Goal: Task Accomplishment & Management: Manage account settings

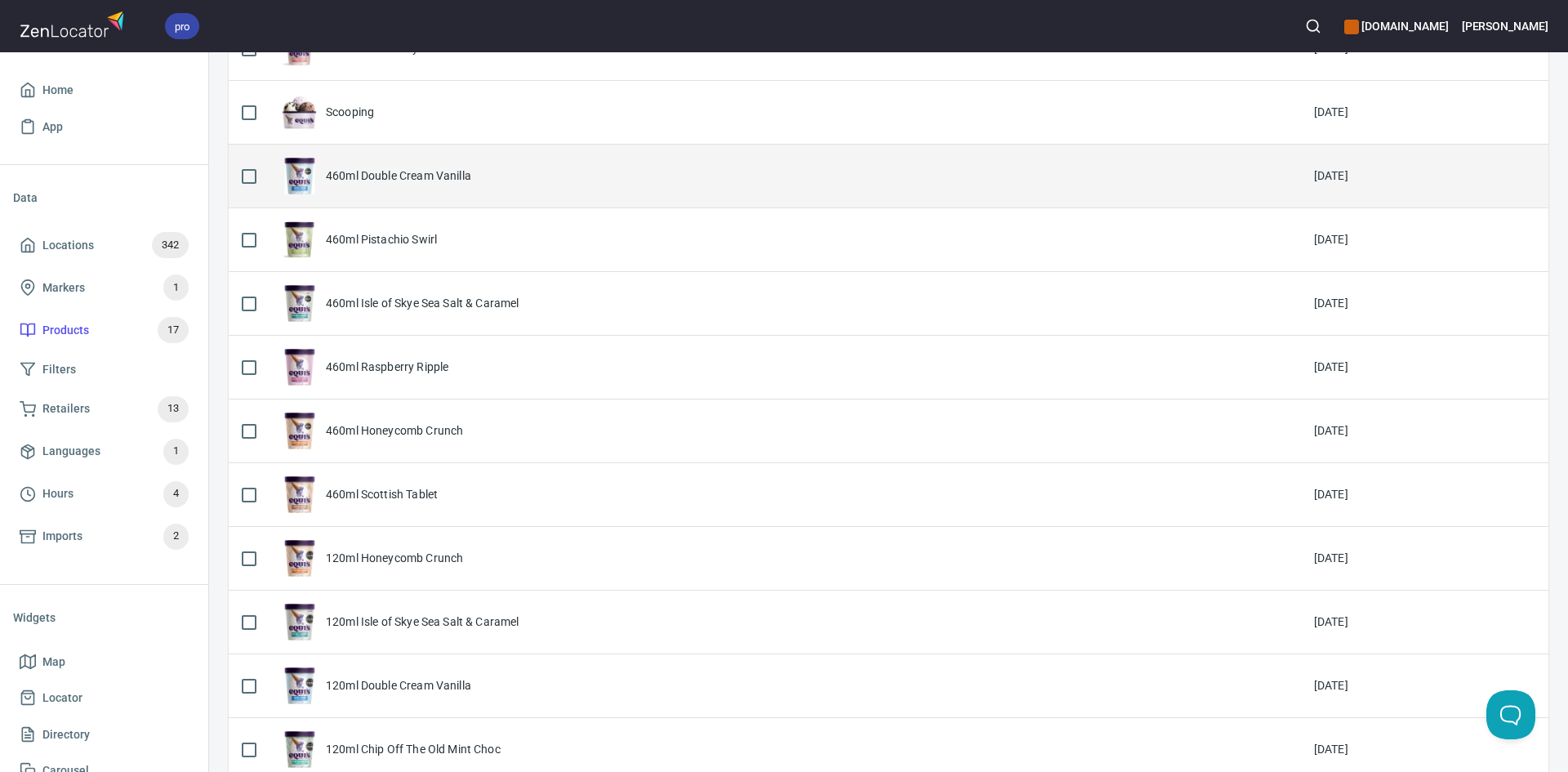
scroll to position [58, 0]
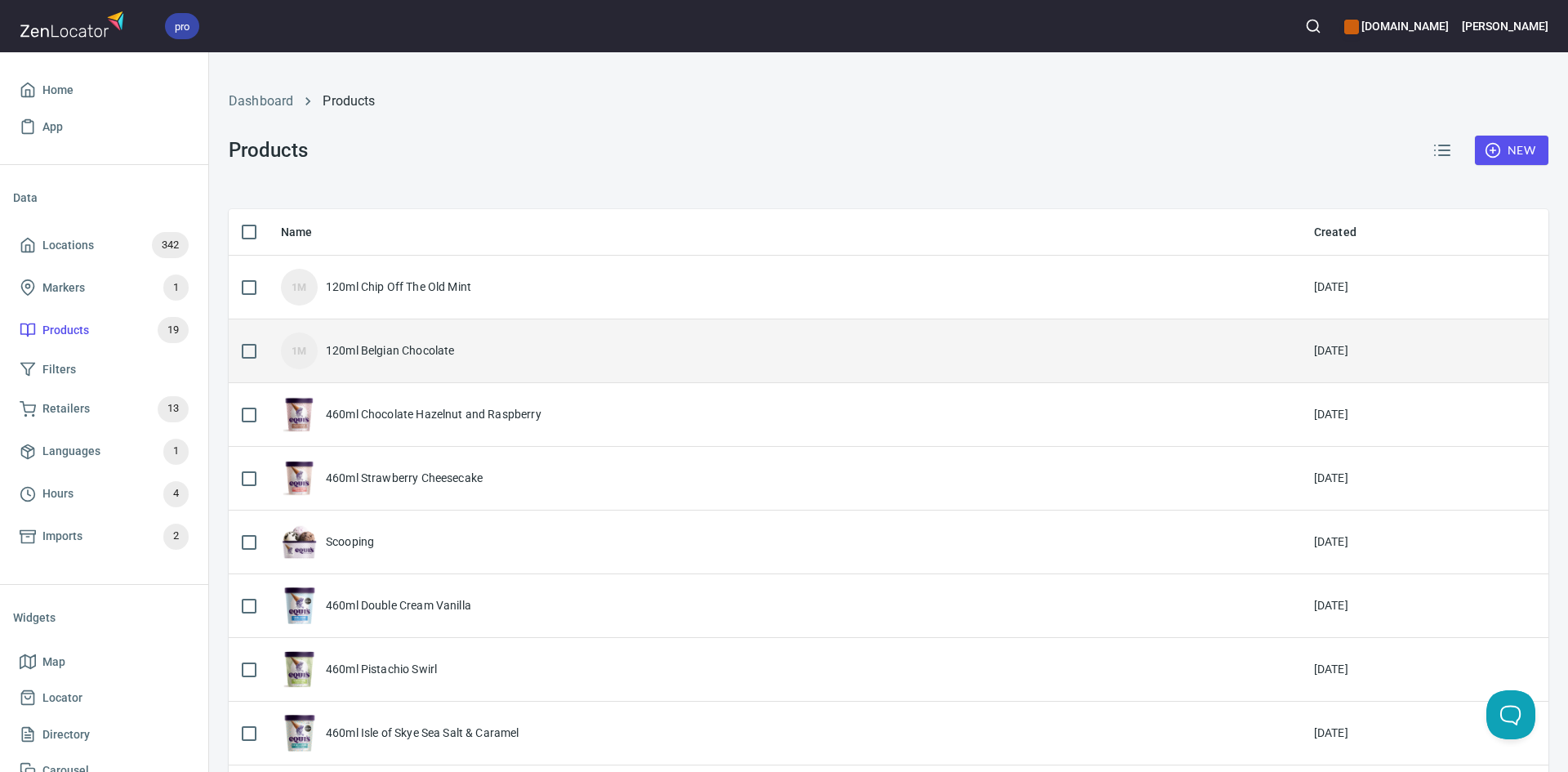
click at [464, 363] on div "1M 120ml Belgian Chocolate" at bounding box center [784, 351] width 1007 height 37
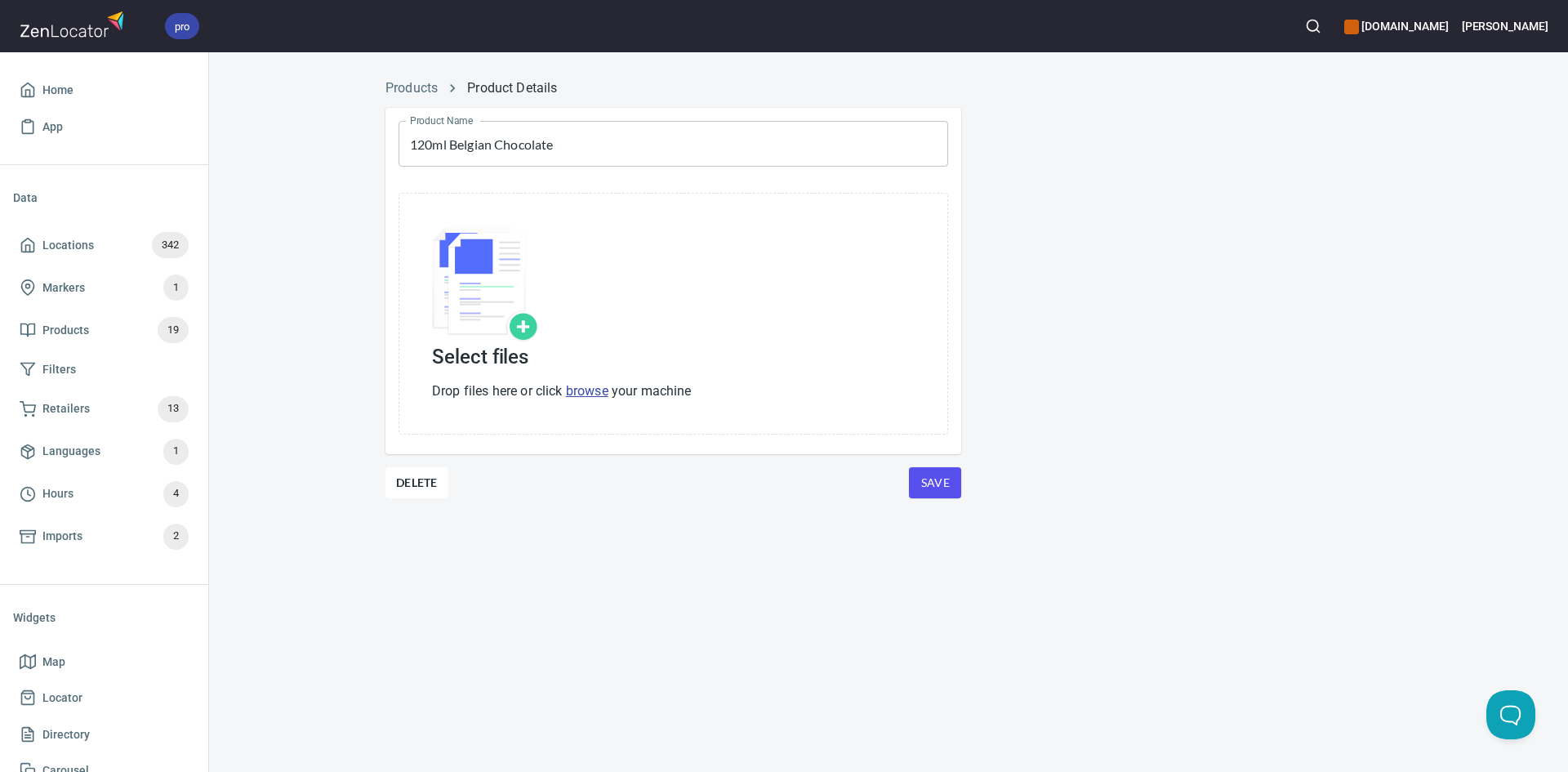
click at [528, 333] on img at bounding box center [485, 284] width 106 height 115
click at [583, 390] on link "browse" at bounding box center [587, 391] width 43 height 15
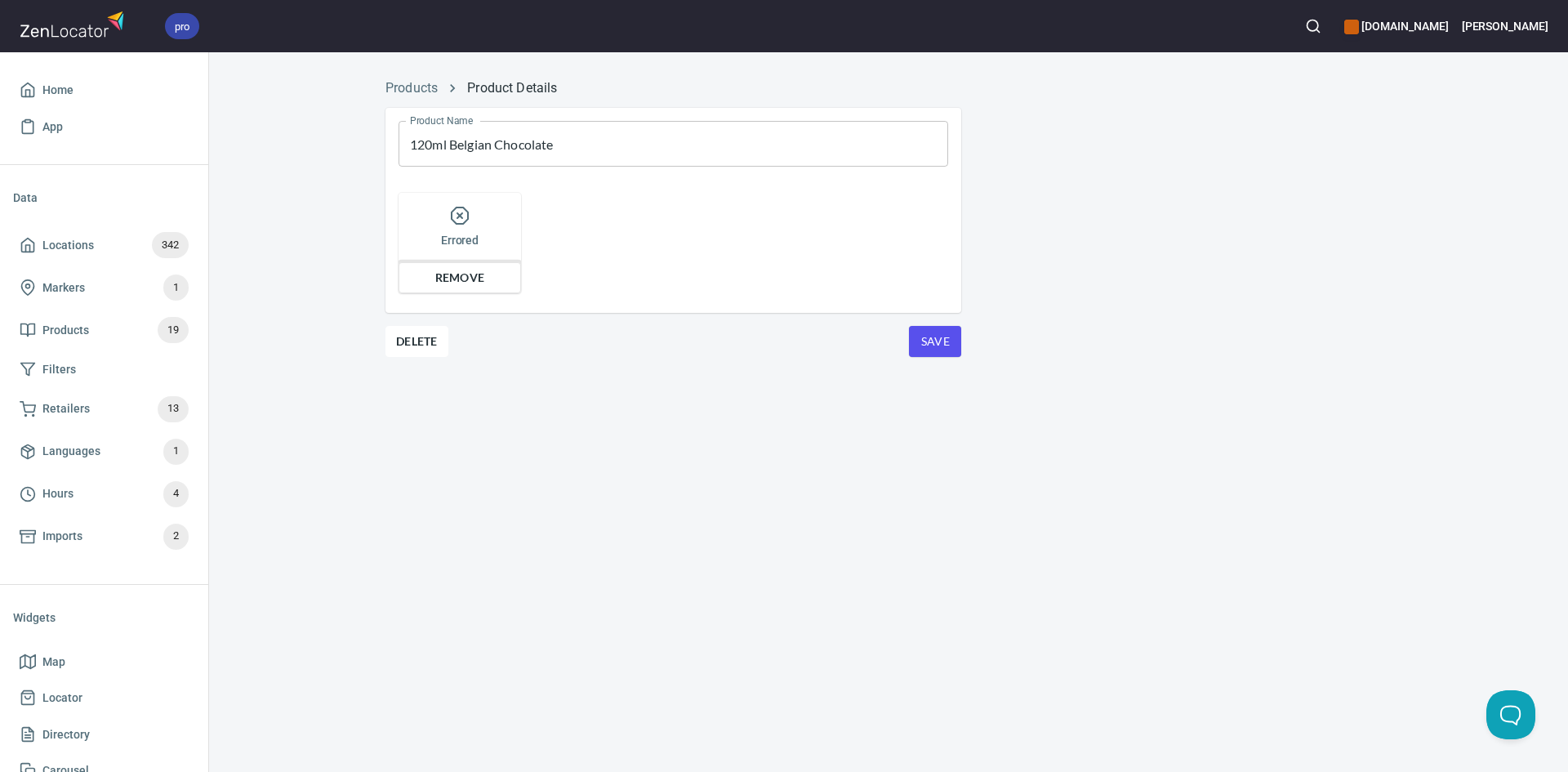
click at [478, 282] on span "Remove" at bounding box center [459, 278] width 101 height 20
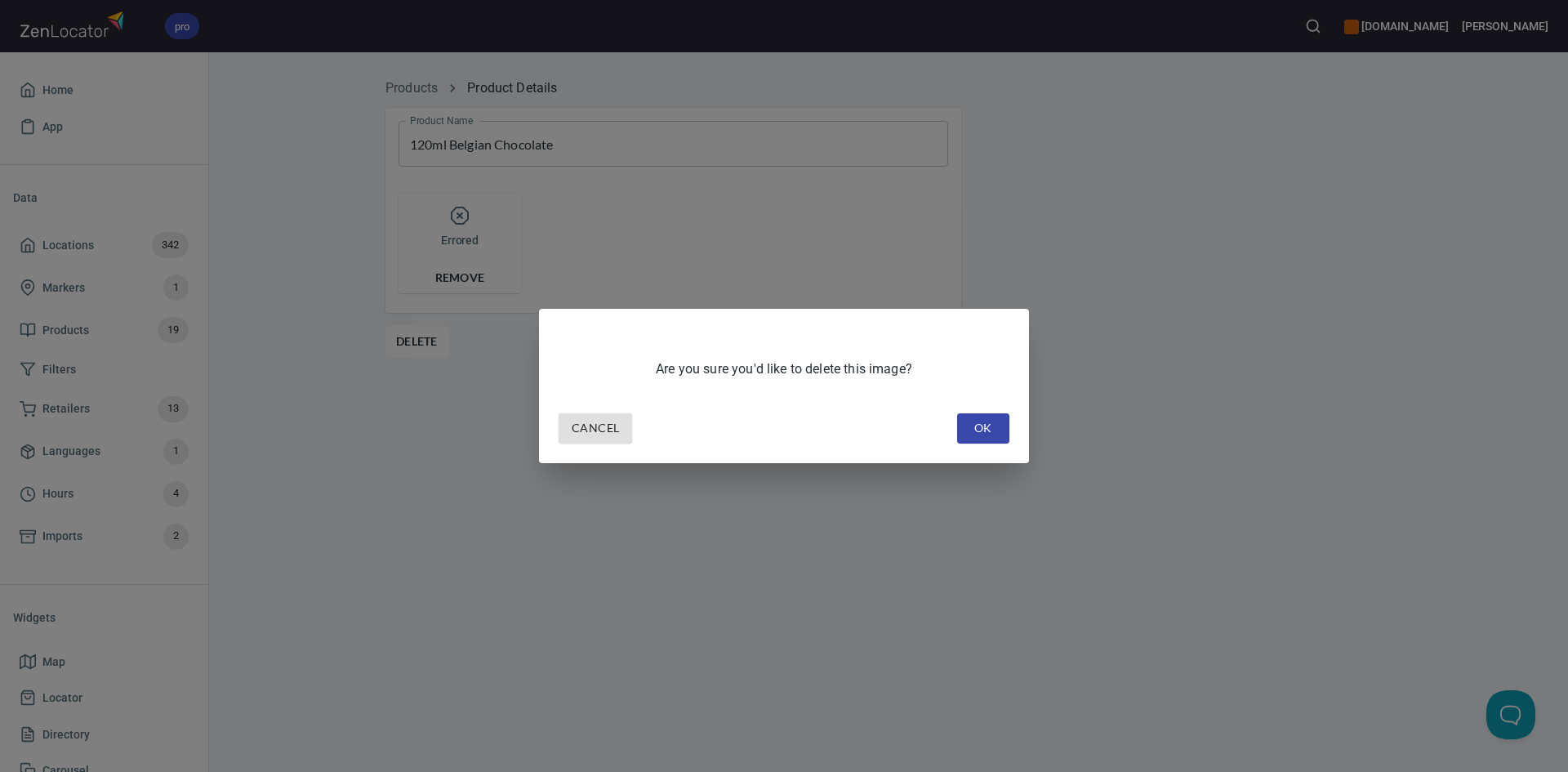
click at [972, 425] on span "OK" at bounding box center [983, 429] width 26 height 21
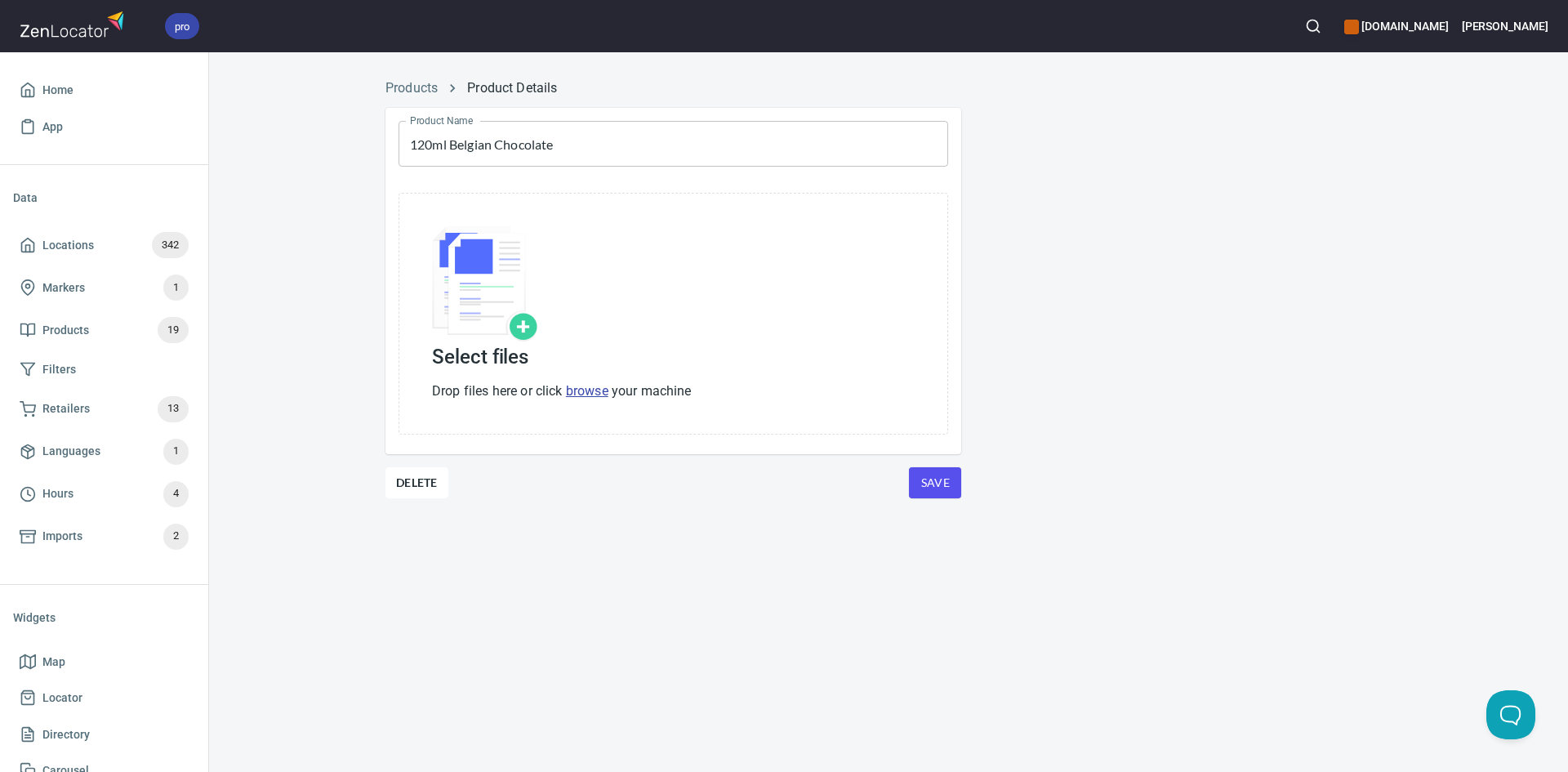
click at [532, 338] on img at bounding box center [485, 284] width 106 height 115
click at [597, 396] on link "browse" at bounding box center [587, 391] width 43 height 15
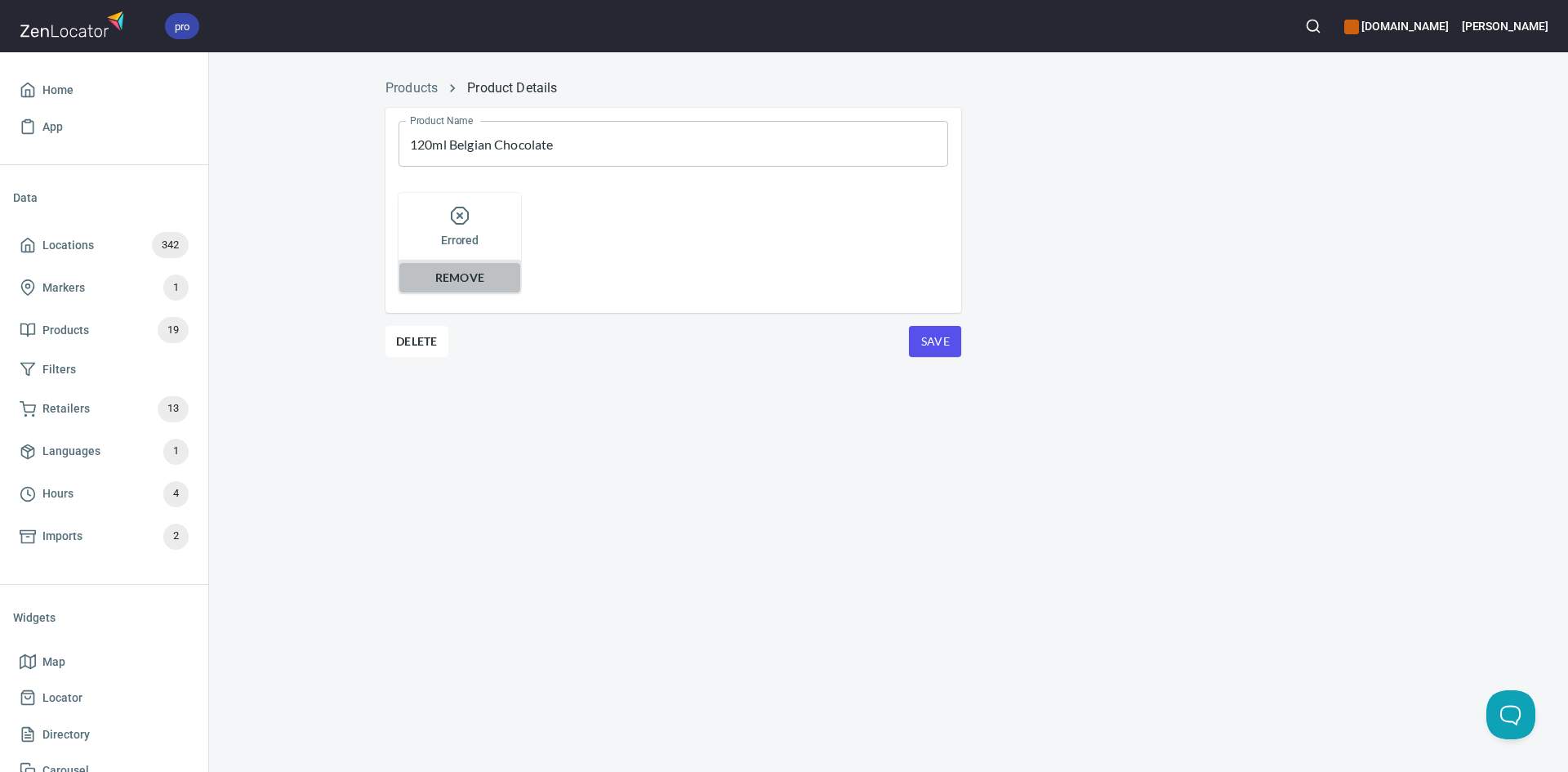
click at [452, 281] on span "Remove" at bounding box center [459, 278] width 101 height 20
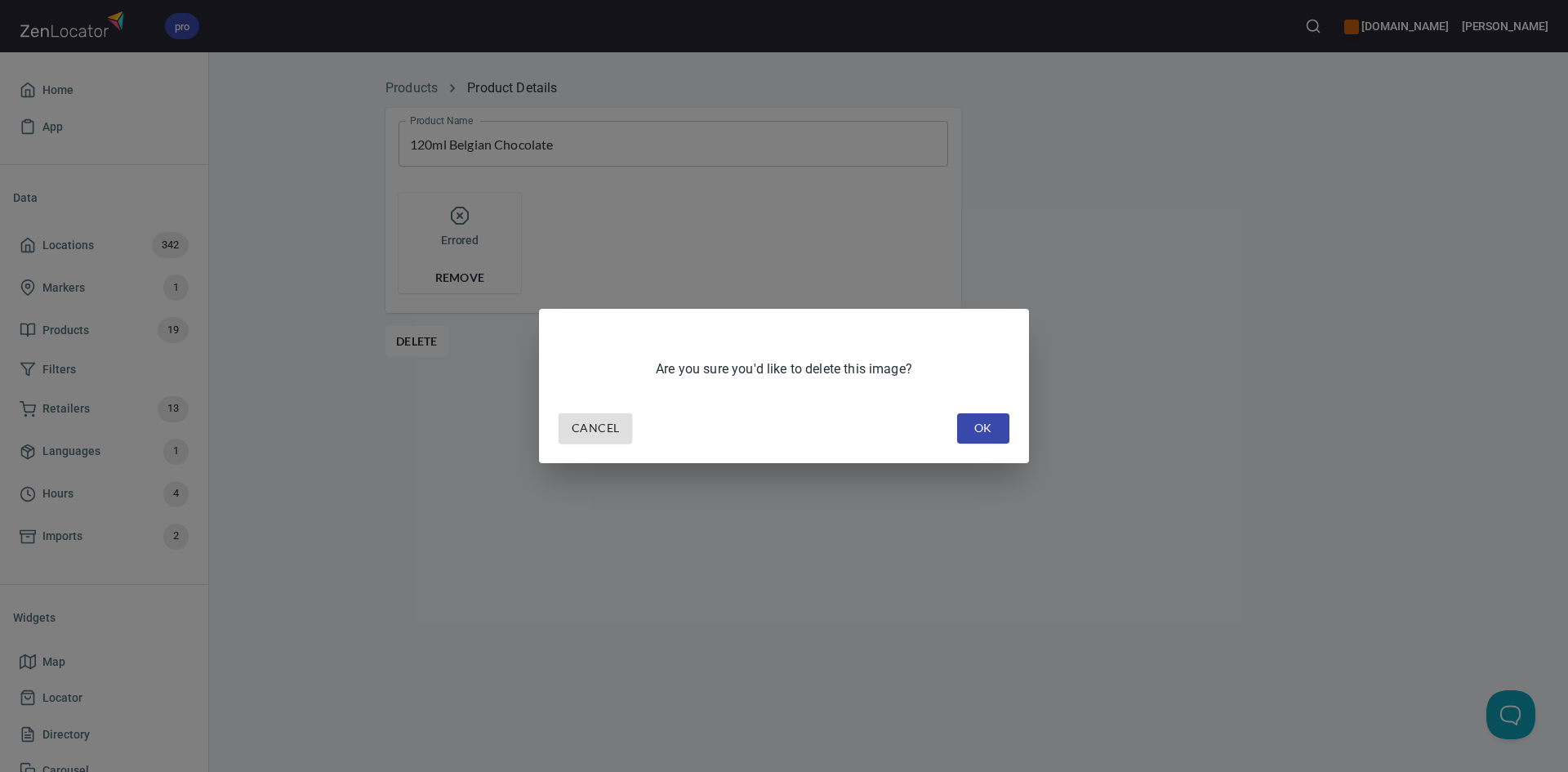
click at [1015, 426] on div "Cancel OK" at bounding box center [784, 429] width 464 height 43
click at [958, 425] on button "OK" at bounding box center [982, 429] width 52 height 30
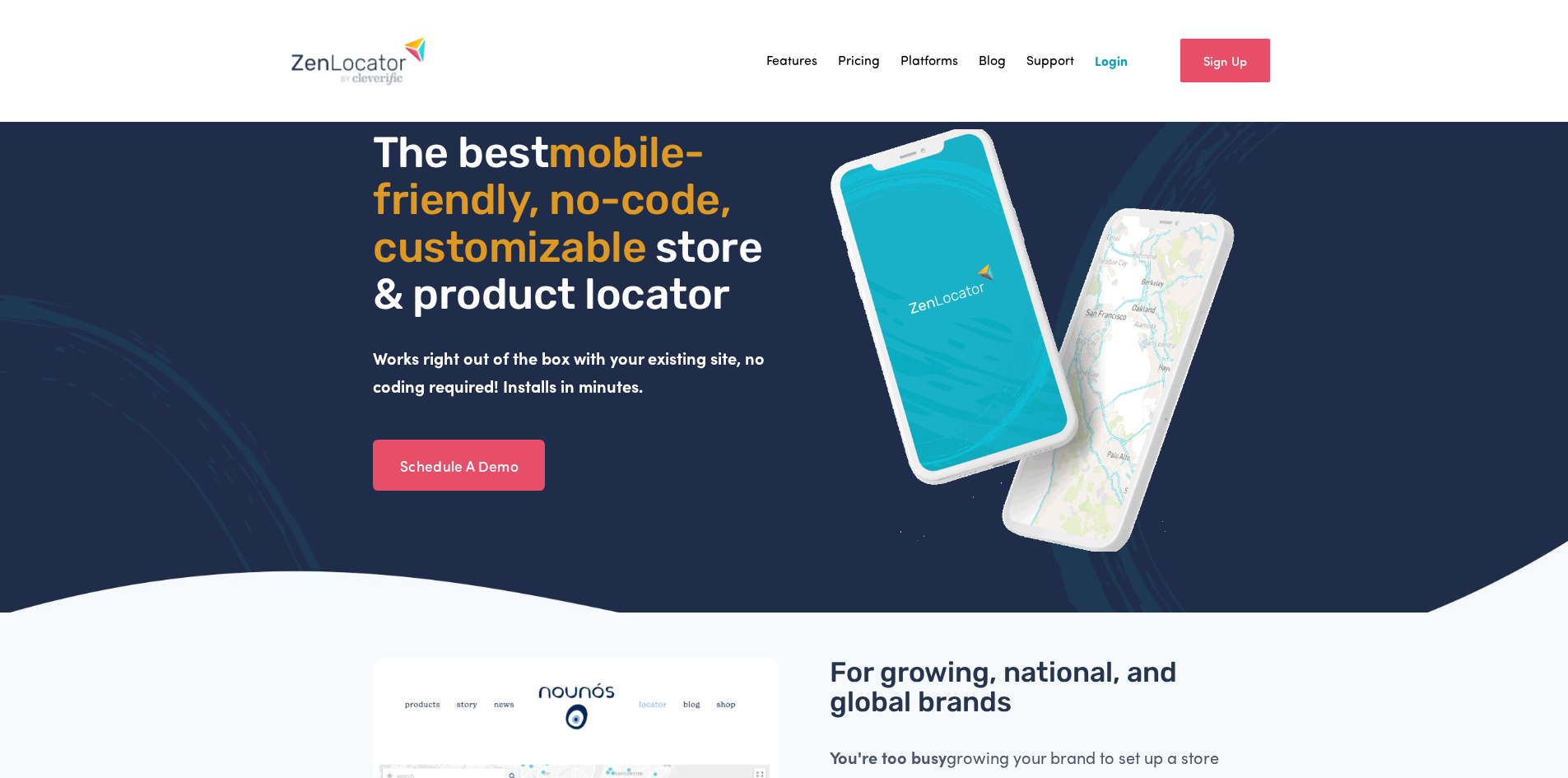
click at [1108, 61] on link "Login" at bounding box center [1111, 61] width 33 height 25
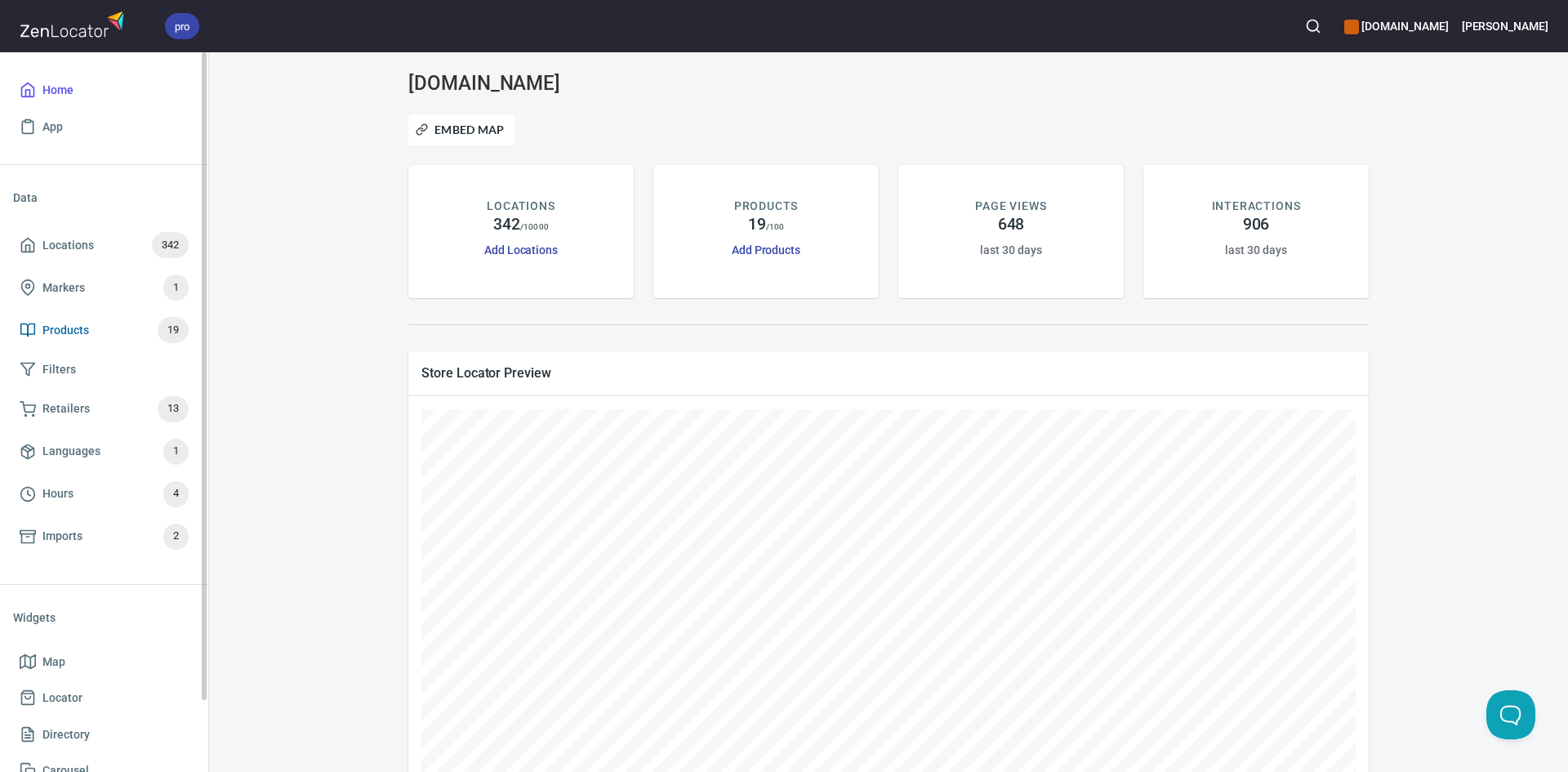
click at [94, 329] on span "Products 19" at bounding box center [104, 331] width 169 height 26
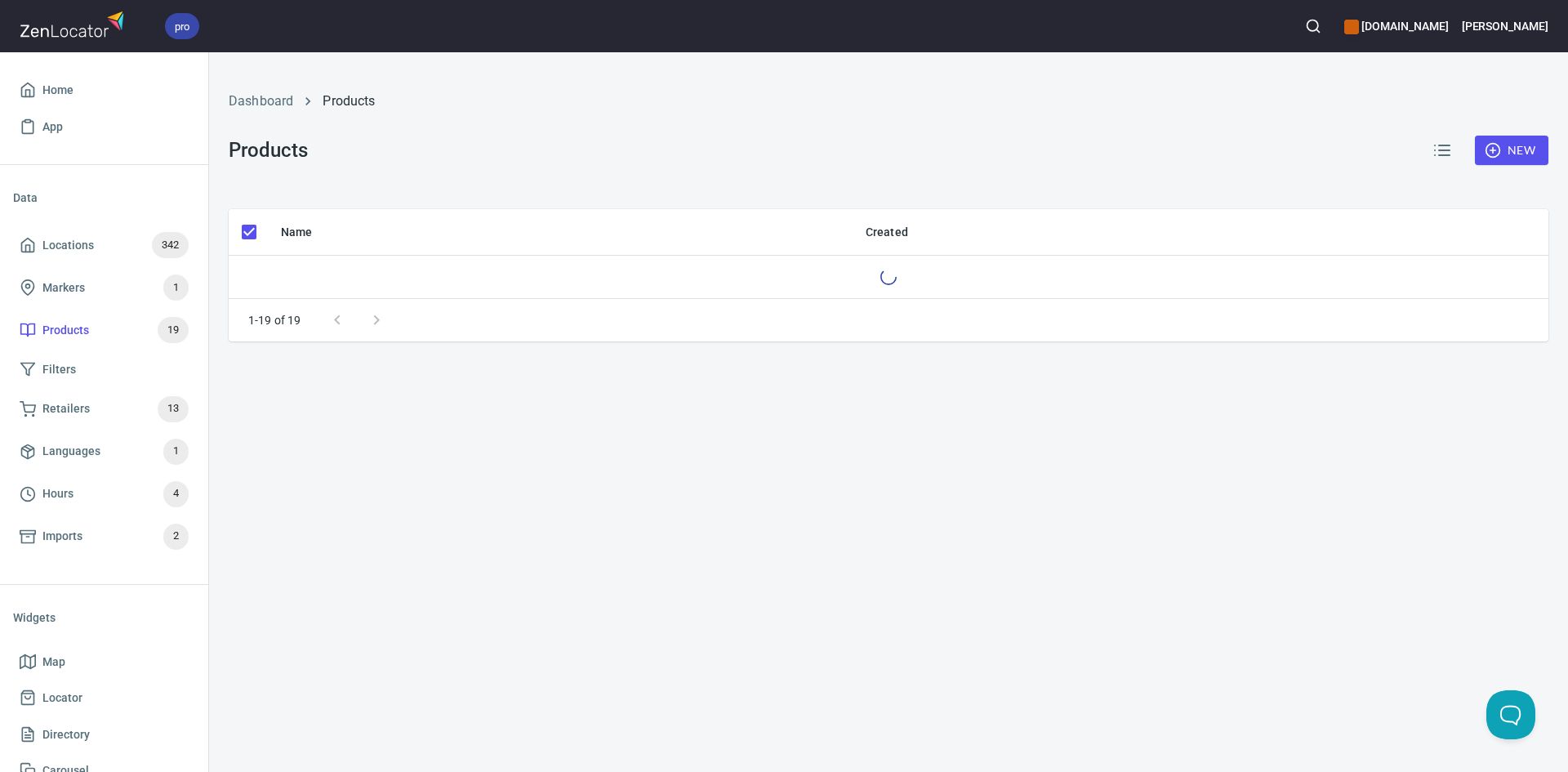
checkbox input "false"
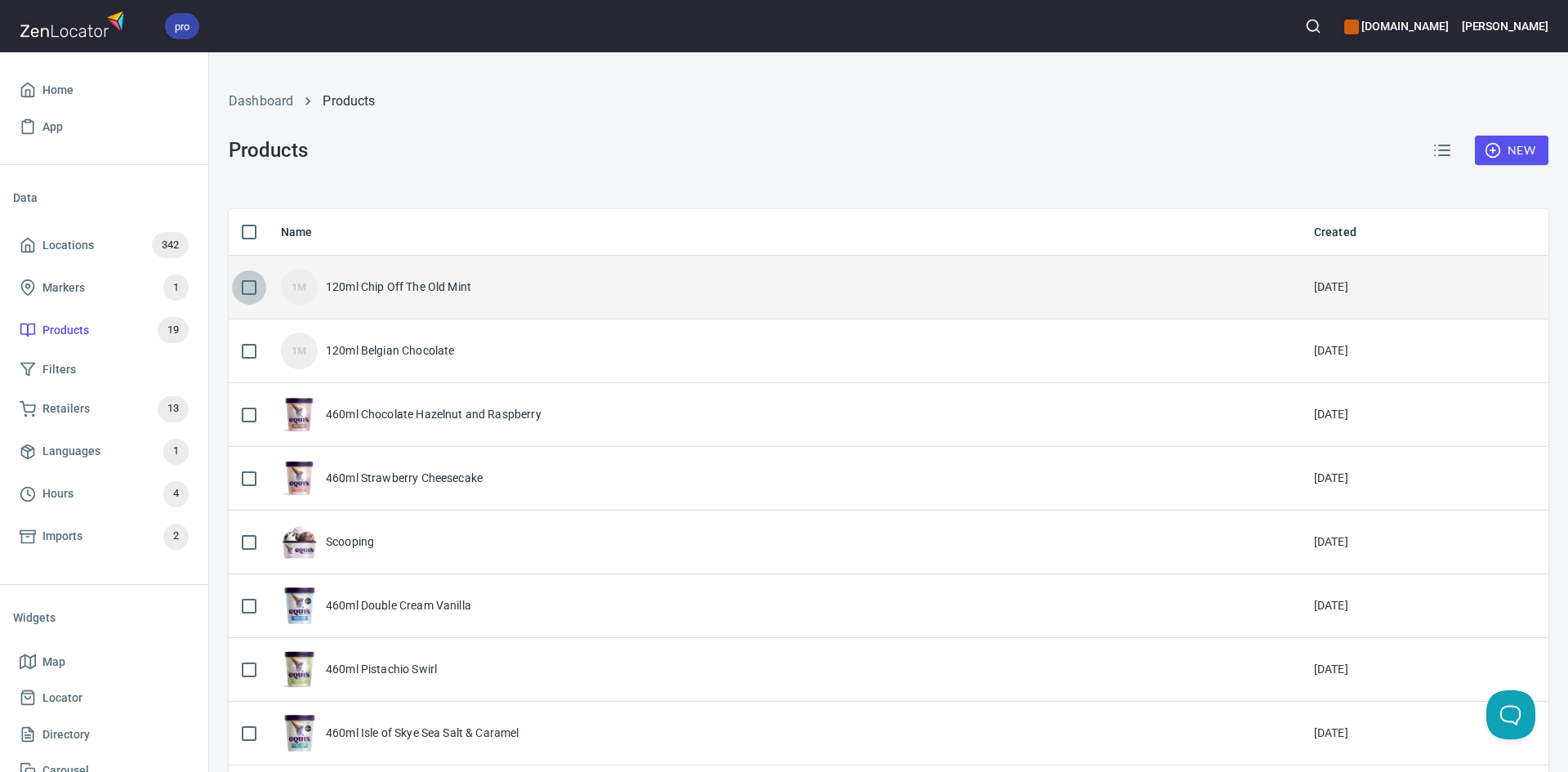
click at [245, 287] on input "checkbox" at bounding box center [249, 287] width 34 height 34
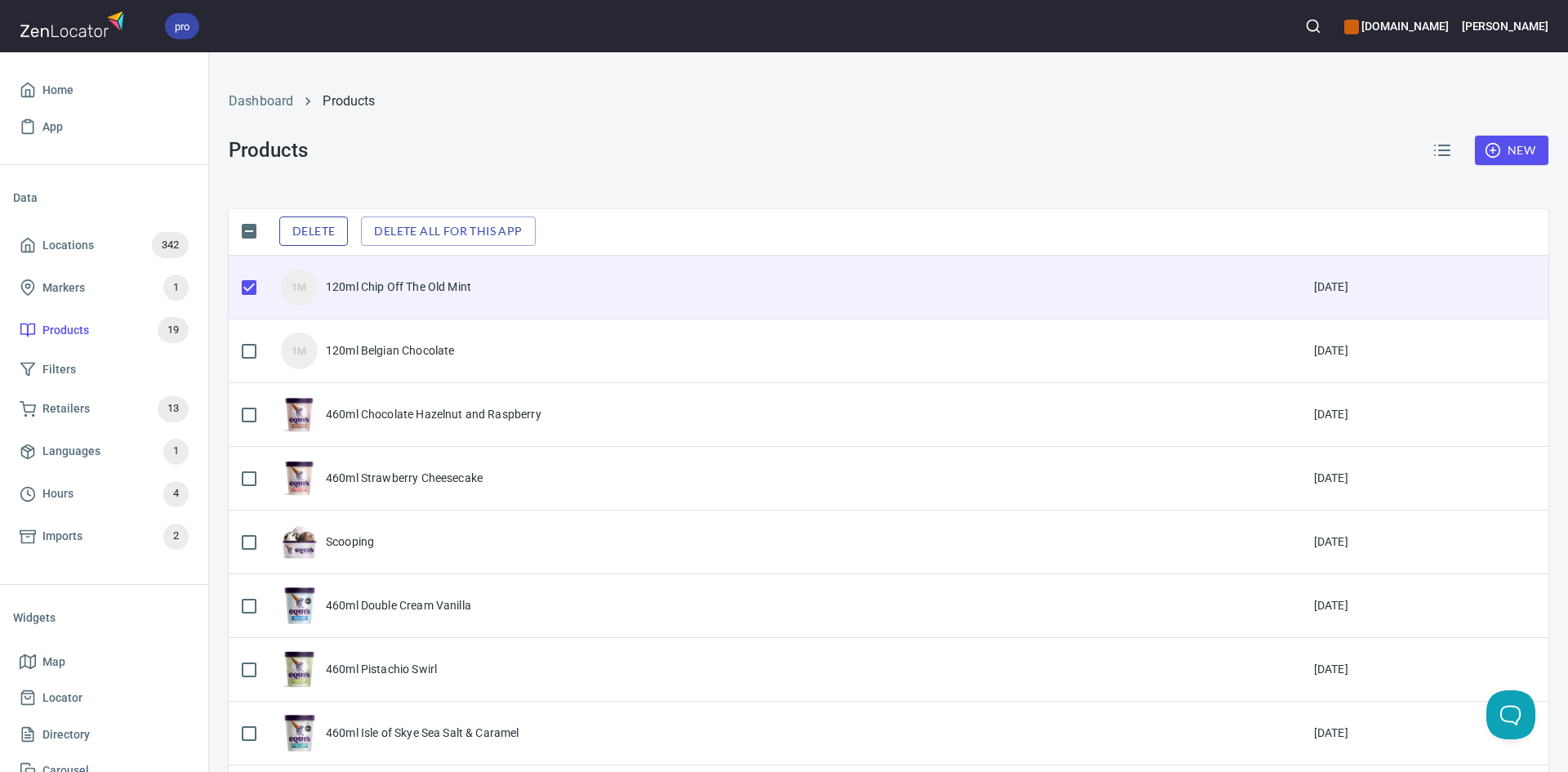
click at [324, 221] on span "Delete" at bounding box center [314, 232] width 43 height 21
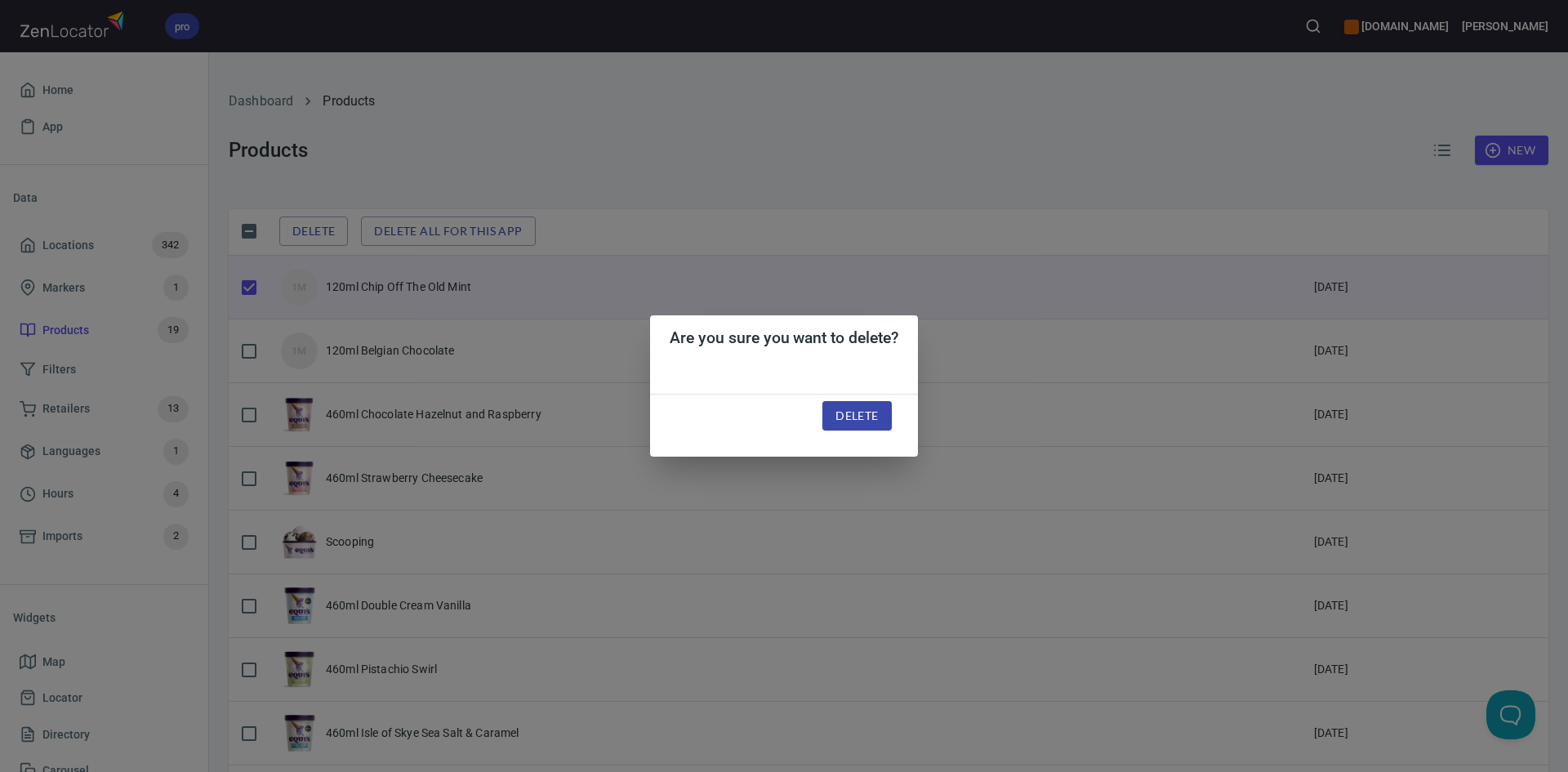
click at [869, 419] on span "Delete" at bounding box center [857, 417] width 43 height 21
checkbox input "false"
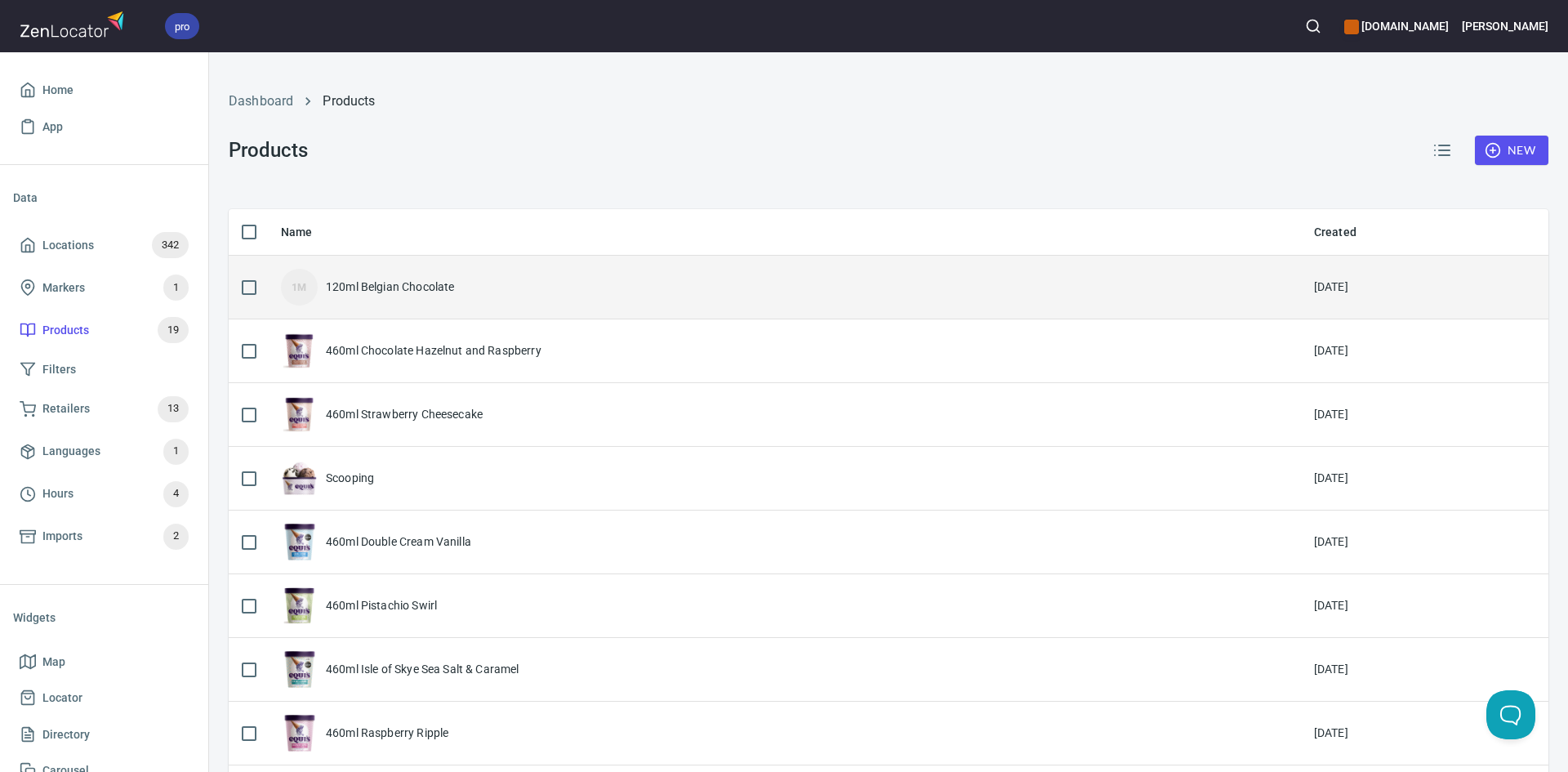
click at [401, 272] on div "1M 120ml Belgian Chocolate" at bounding box center [784, 286] width 1007 height 37
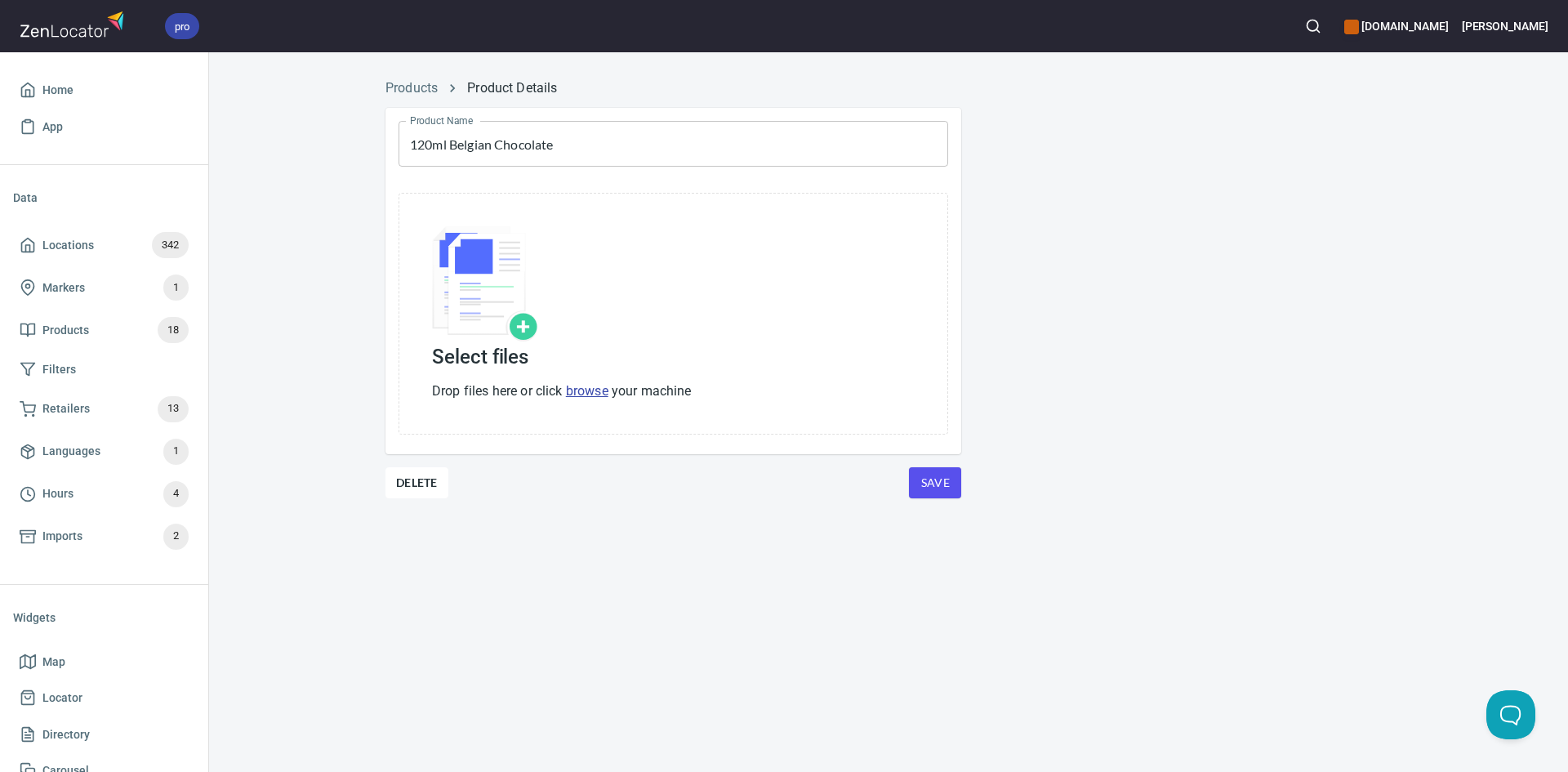
click at [522, 324] on img at bounding box center [485, 284] width 106 height 115
click at [514, 341] on div at bounding box center [561, 286] width 260 height 119
click at [529, 322] on img at bounding box center [485, 284] width 106 height 115
click at [588, 393] on link "browse" at bounding box center [587, 391] width 43 height 15
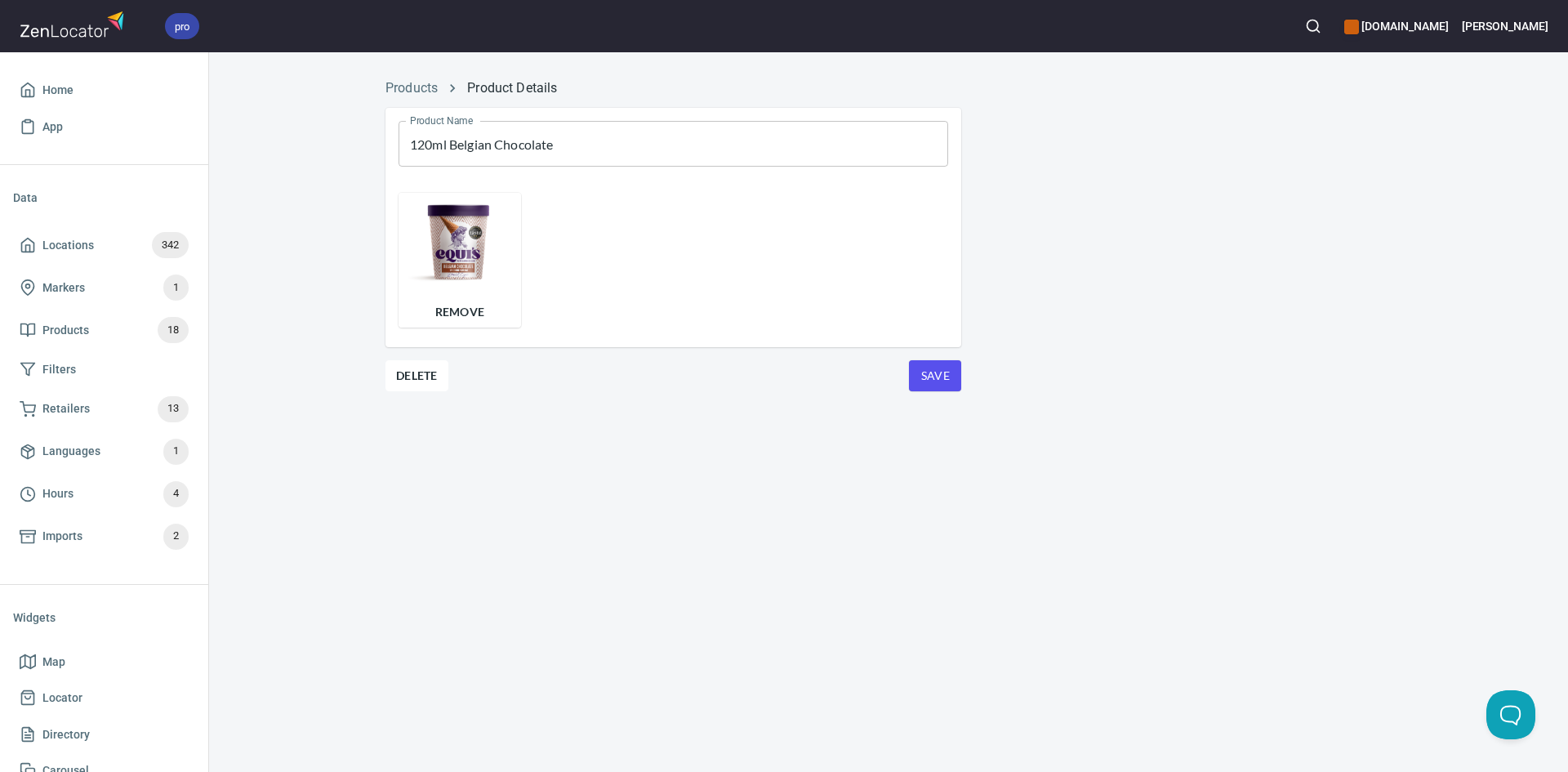
click at [945, 384] on span "Save" at bounding box center [935, 376] width 26 height 21
click at [447, 312] on span "Remove" at bounding box center [459, 312] width 101 height 20
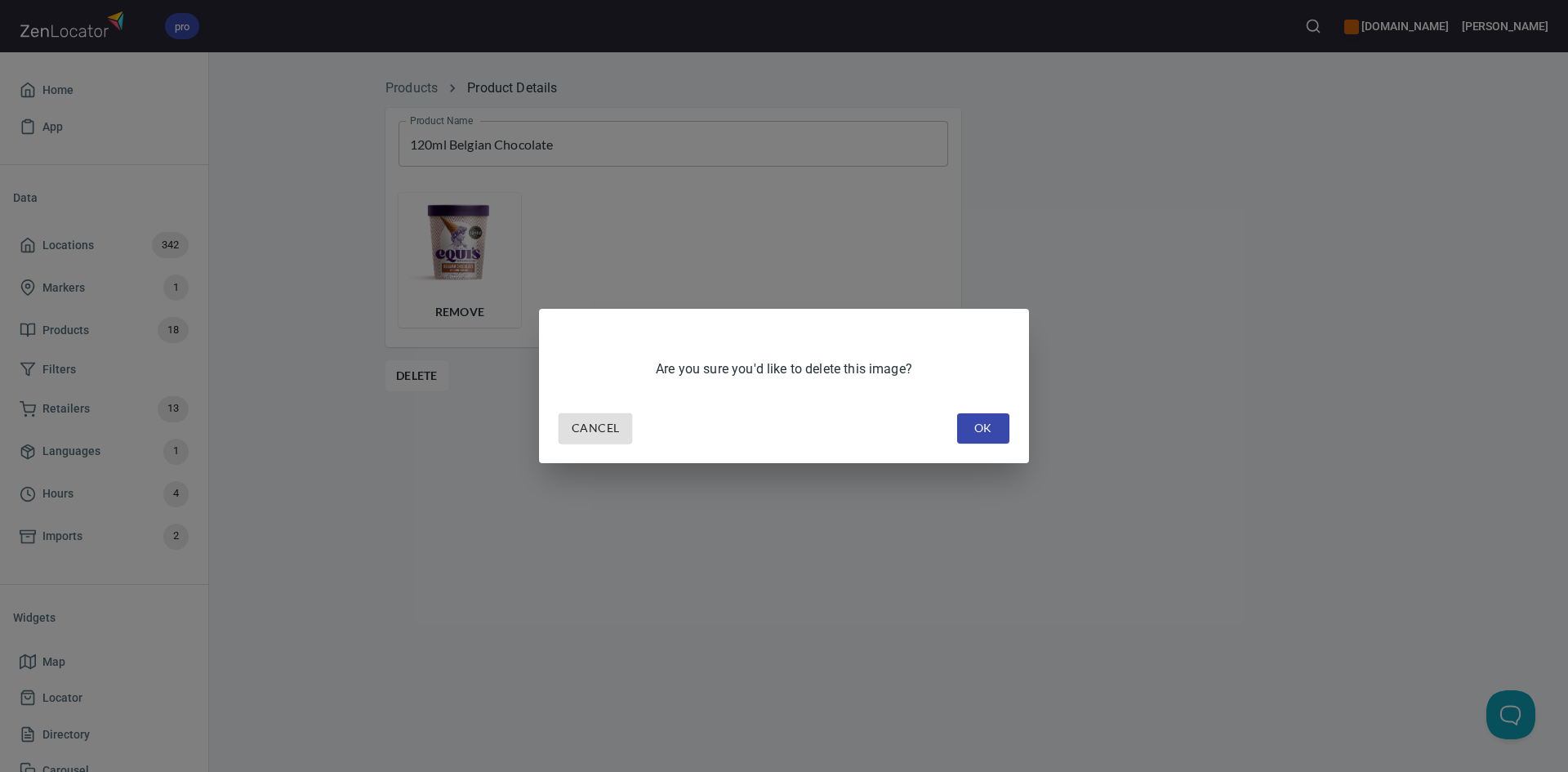
click at [986, 426] on span "OK" at bounding box center [983, 429] width 26 height 21
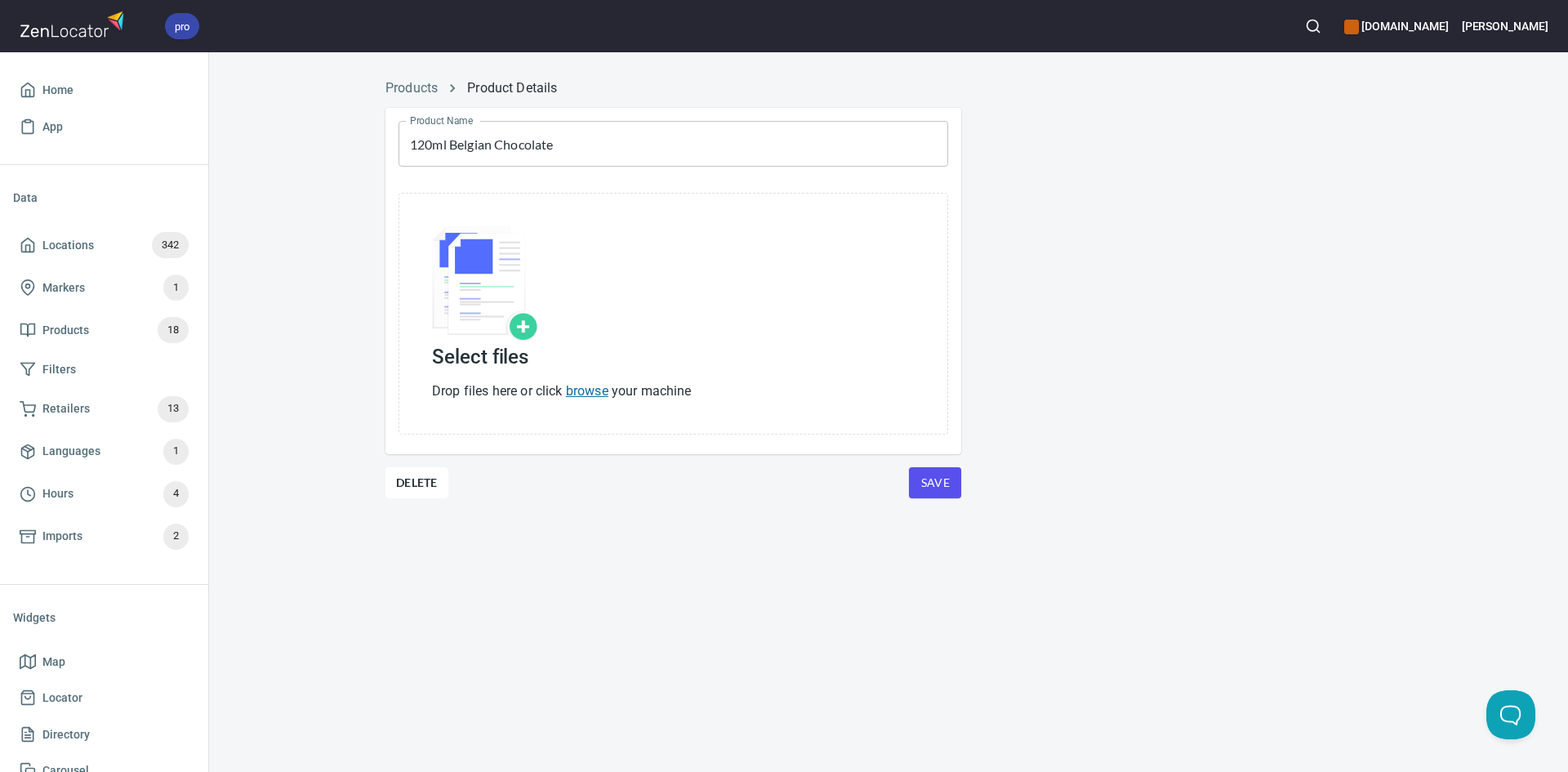
click at [580, 396] on link "browse" at bounding box center [587, 391] width 43 height 15
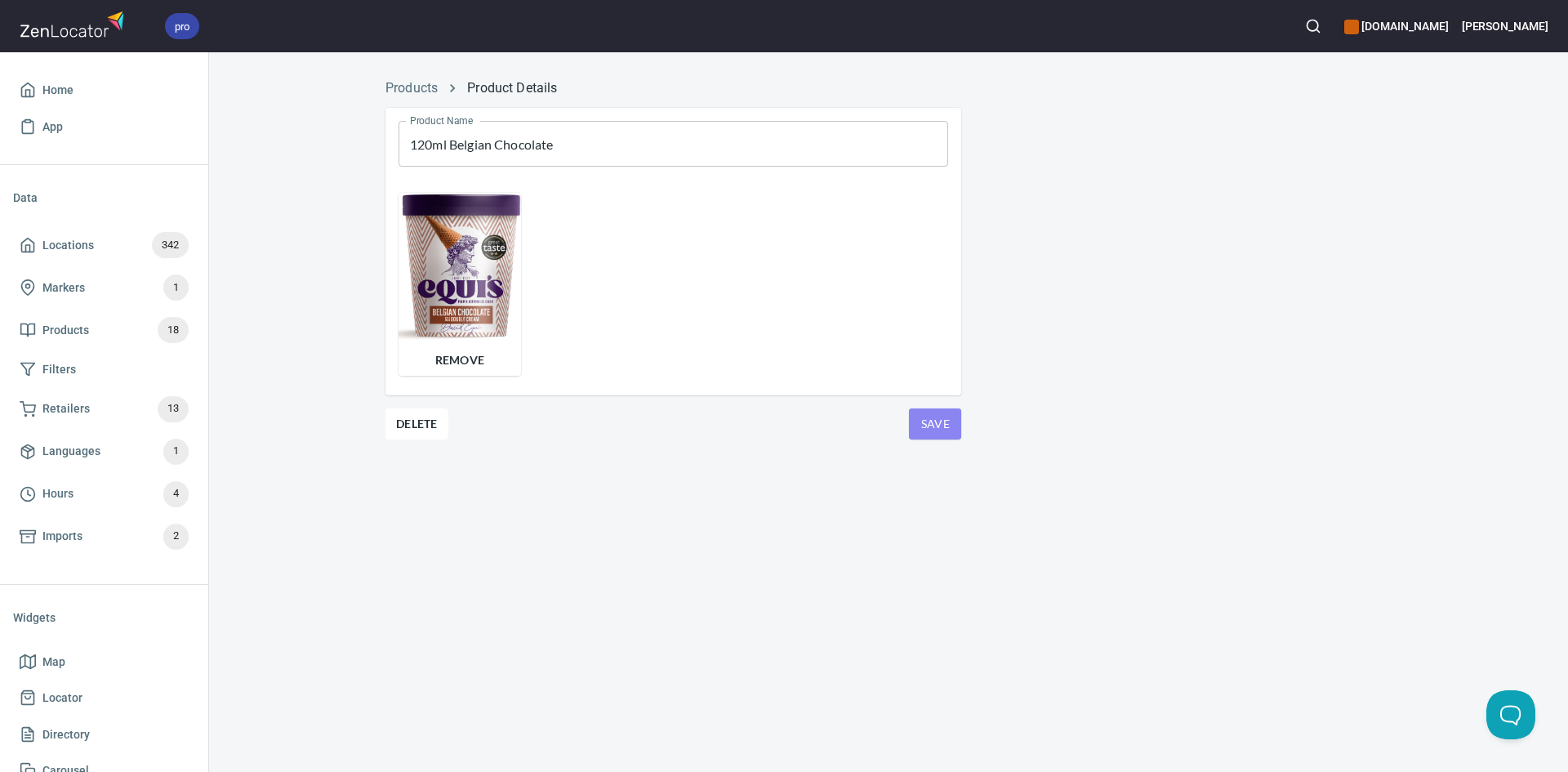
click at [935, 437] on button "Save" at bounding box center [934, 423] width 52 height 31
click at [944, 423] on span "Save" at bounding box center [935, 424] width 26 height 21
